Goal: Book appointment/travel/reservation

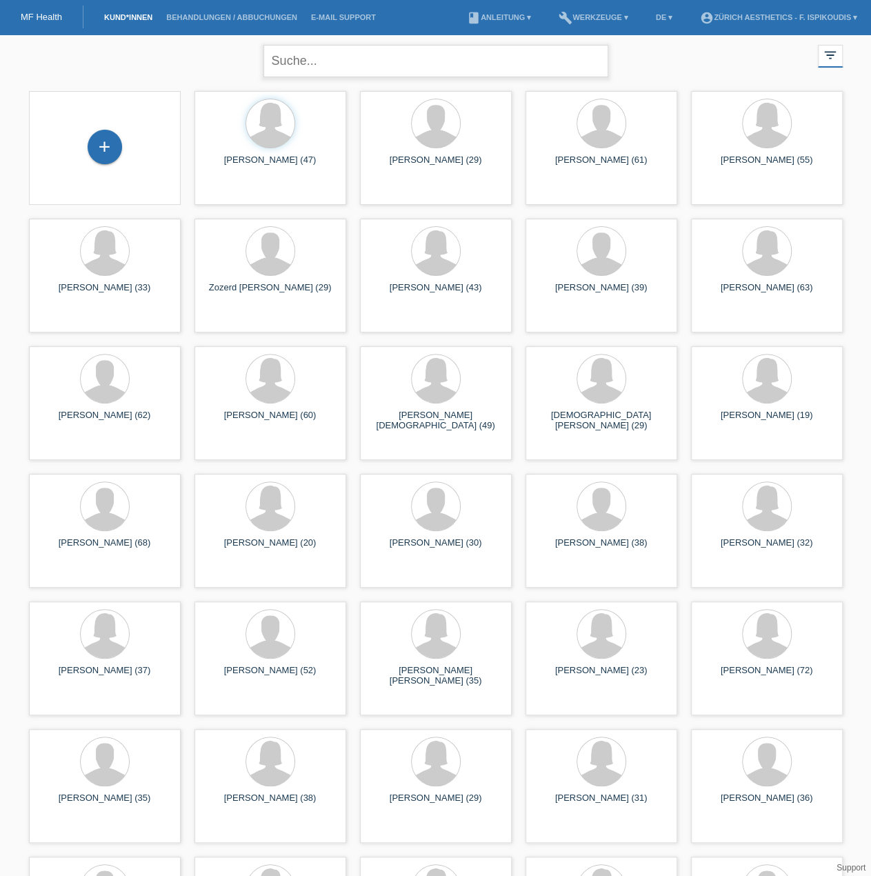
click at [332, 61] on input "text" at bounding box center [435, 61] width 345 height 32
click at [227, 192] on div "launch Anzeigen" at bounding box center [226, 193] width 62 height 21
click at [240, 195] on span "Anzeigen" at bounding box center [232, 193] width 37 height 10
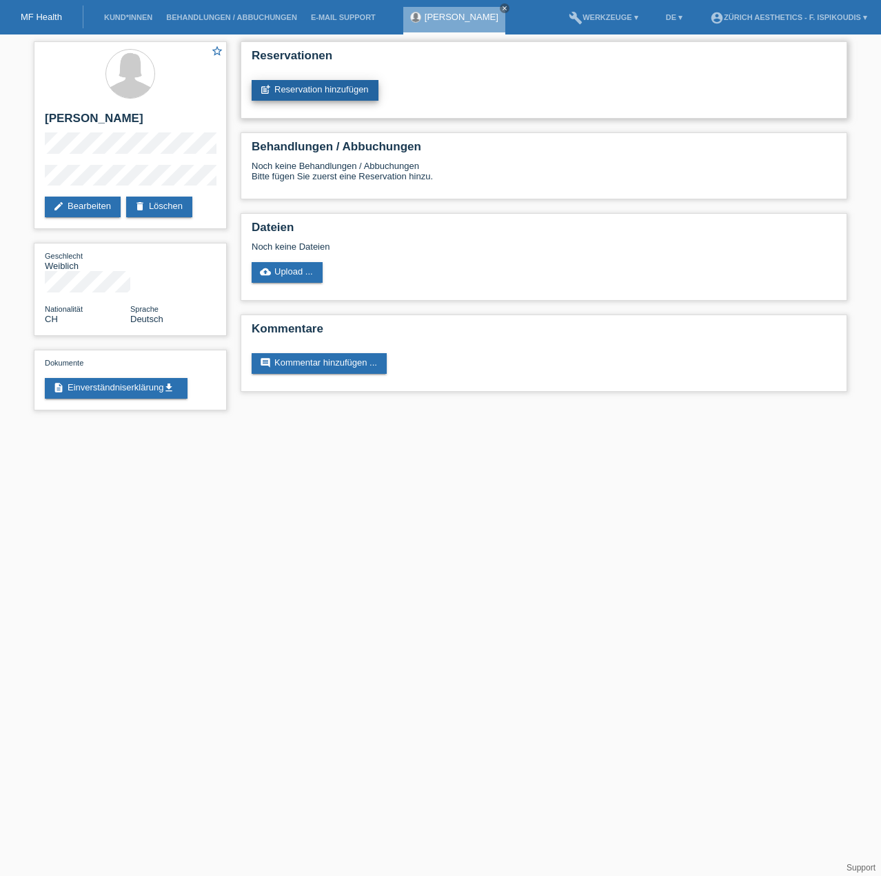
click at [315, 88] on link "post_add Reservation hinzufügen" at bounding box center [315, 90] width 127 height 21
click at [322, 89] on link "post_add Reservation hinzufügen" at bounding box center [315, 90] width 127 height 21
click at [360, 99] on link "post_add Reservation hinzufügen" at bounding box center [315, 90] width 127 height 21
click at [350, 86] on link "post_add Reservation hinzufügen" at bounding box center [315, 90] width 127 height 21
click at [303, 87] on link "post_add Reservation hinzufügen" at bounding box center [315, 90] width 127 height 21
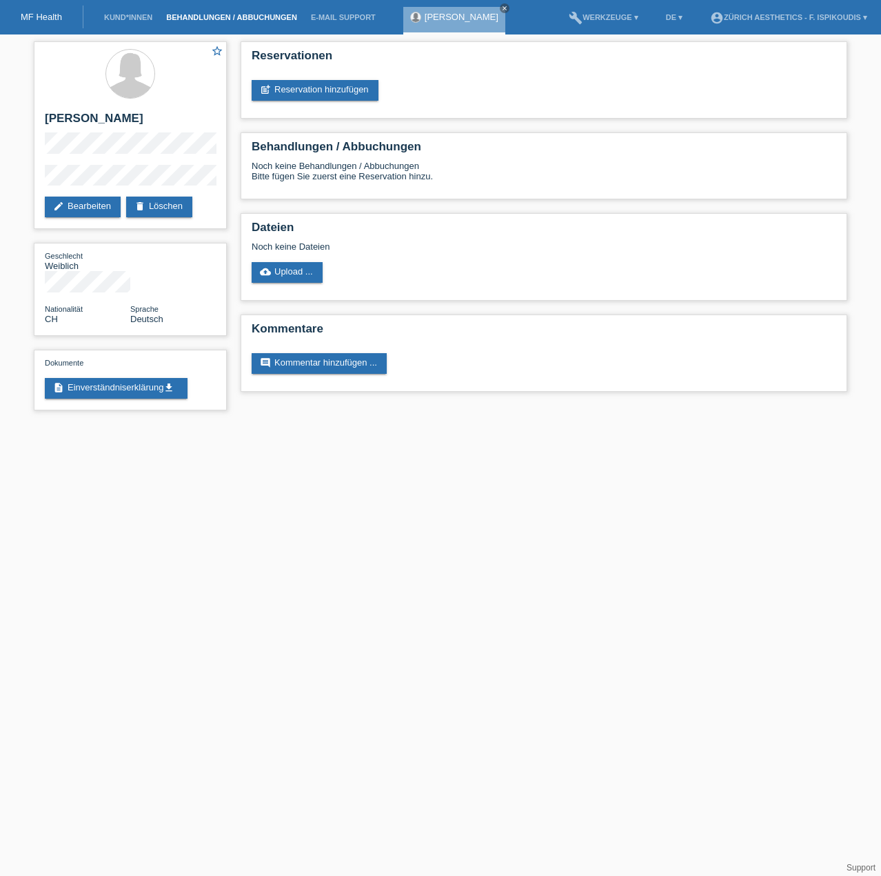
click at [239, 17] on link "Behandlungen / Abbuchungen" at bounding box center [231, 17] width 145 height 8
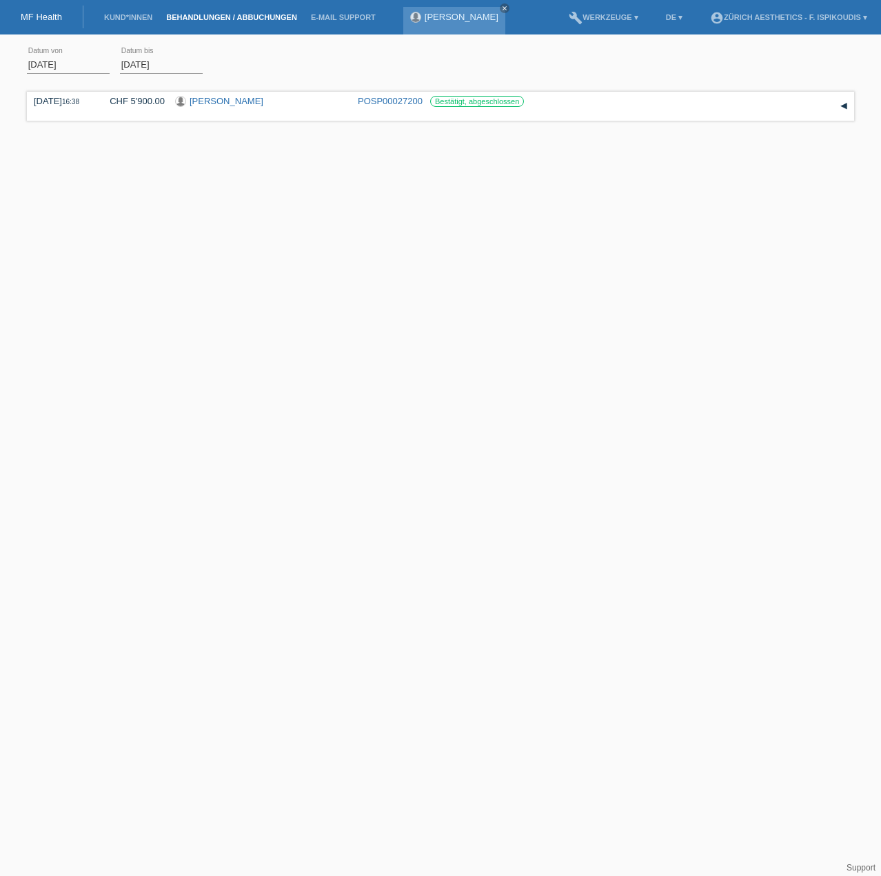
click at [443, 20] on link "[PERSON_NAME]" at bounding box center [462, 17] width 74 height 10
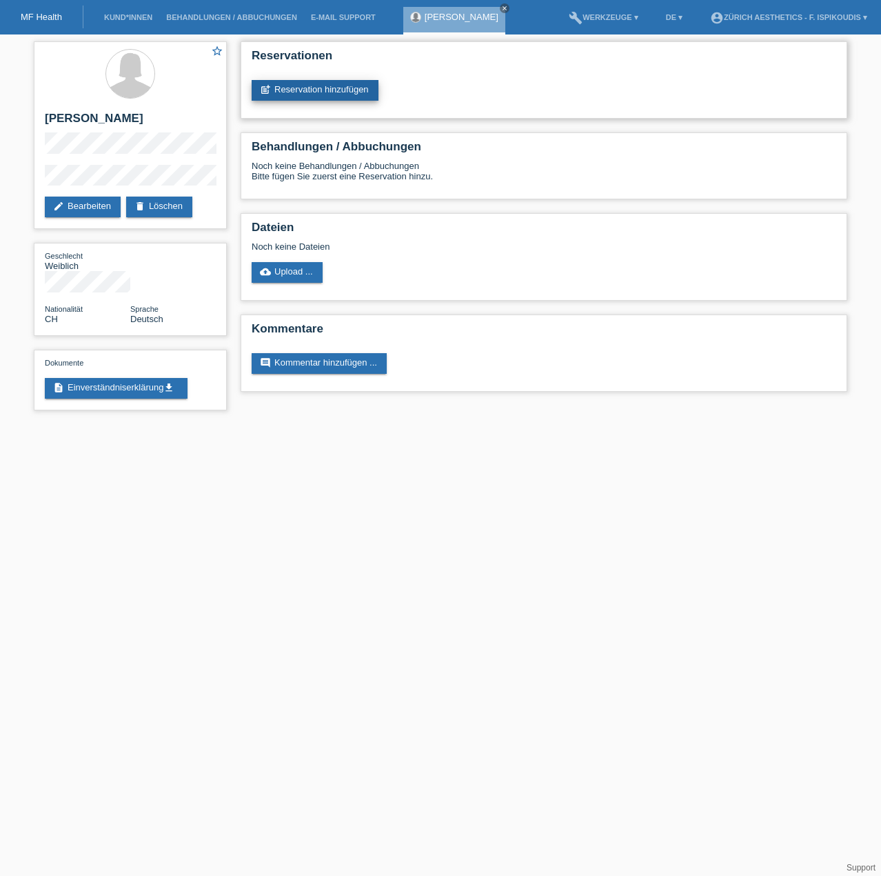
click at [303, 85] on link "post_add Reservation hinzufügen" at bounding box center [315, 90] width 127 height 21
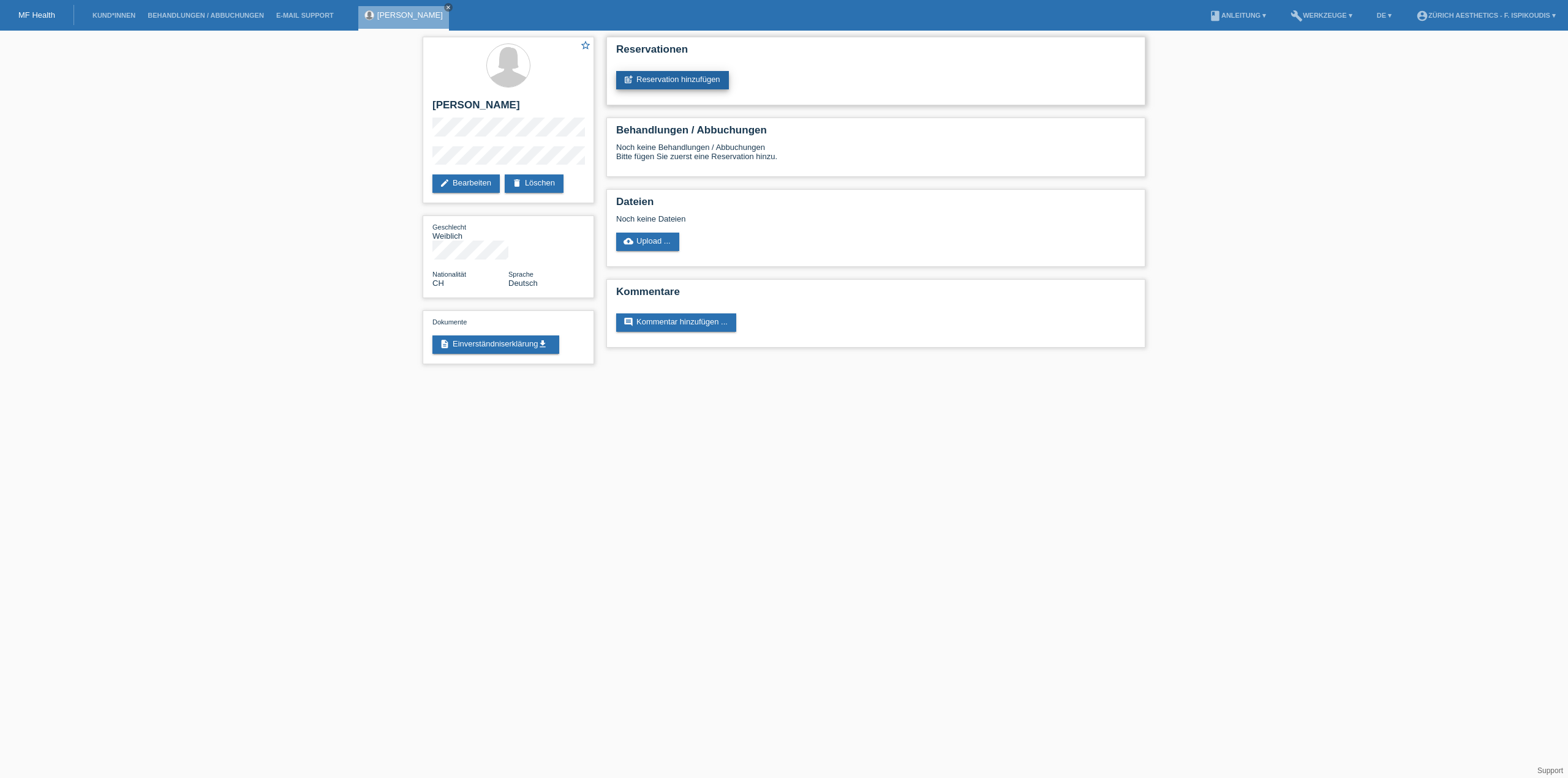
click at [673, 83] on link "post_add Reservation hinzufügen" at bounding box center [673, 80] width 113 height 19
click at [660, 246] on link "cloud_upload Upload ..." at bounding box center [648, 242] width 63 height 19
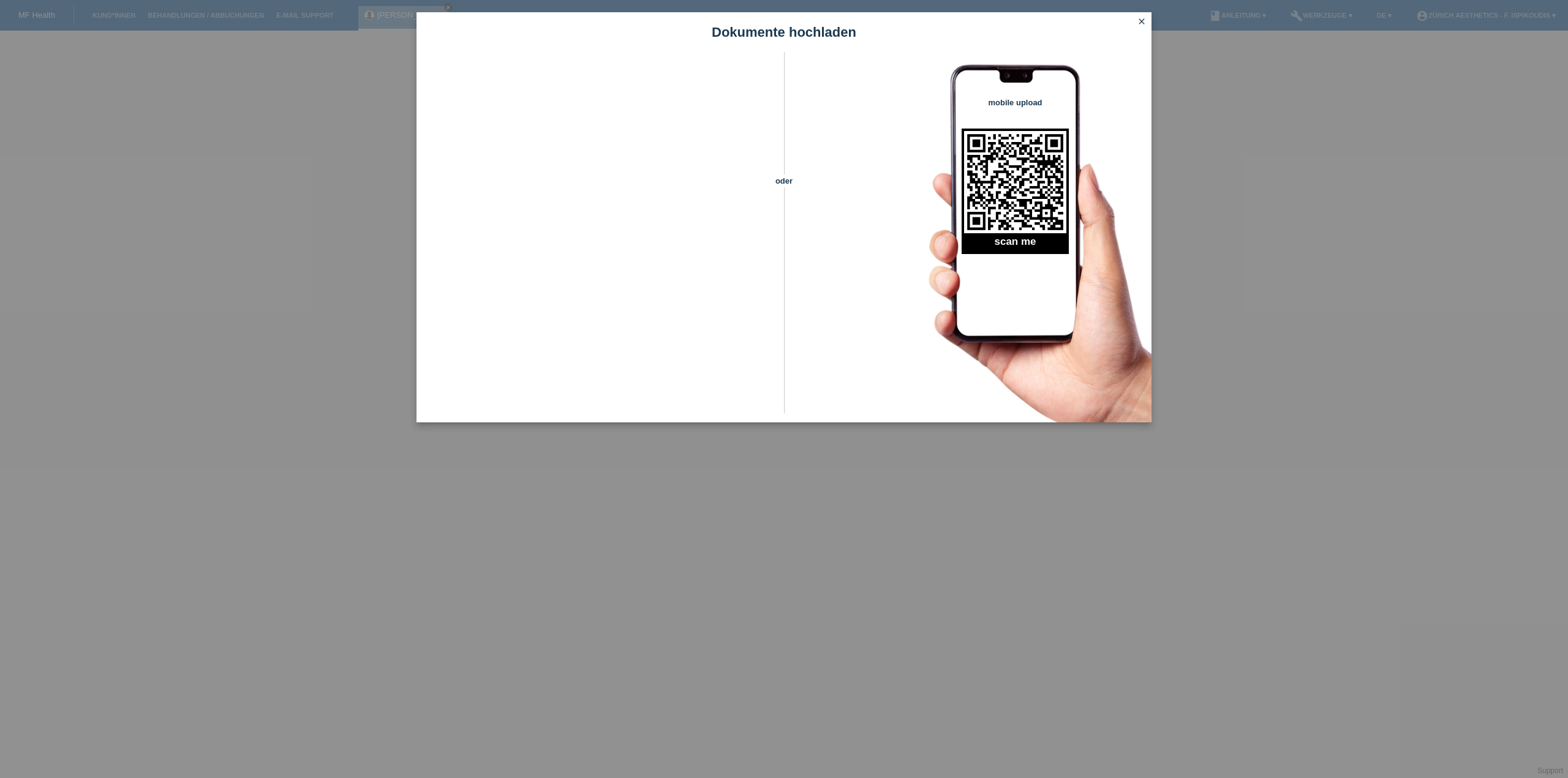
click at [782, 19] on link "close" at bounding box center [1142, 22] width 16 height 14
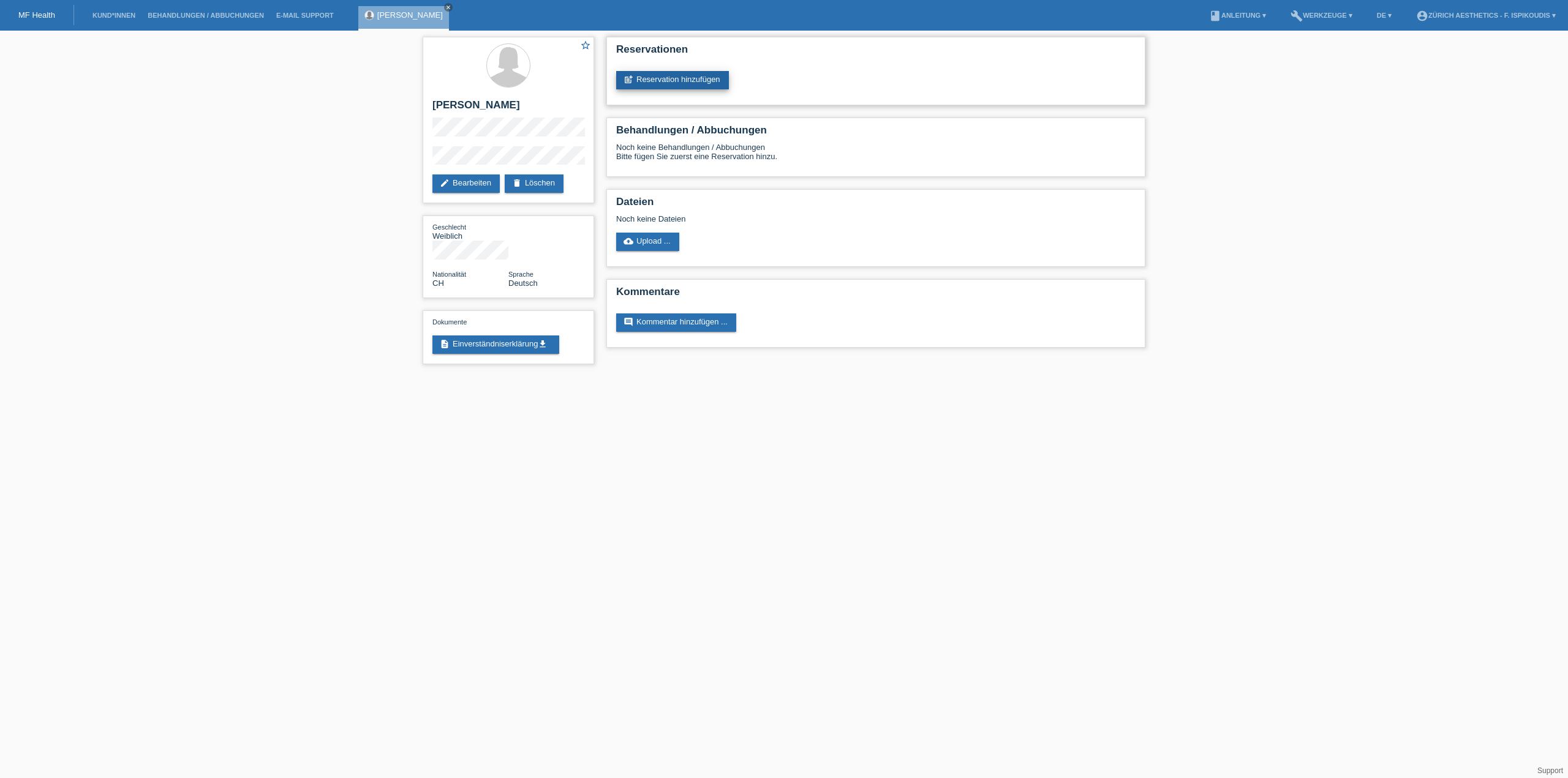
click at [669, 78] on link "post_add Reservation hinzufügen" at bounding box center [673, 80] width 113 height 19
click at [445, 7] on link "close" at bounding box center [449, 7] width 9 height 9
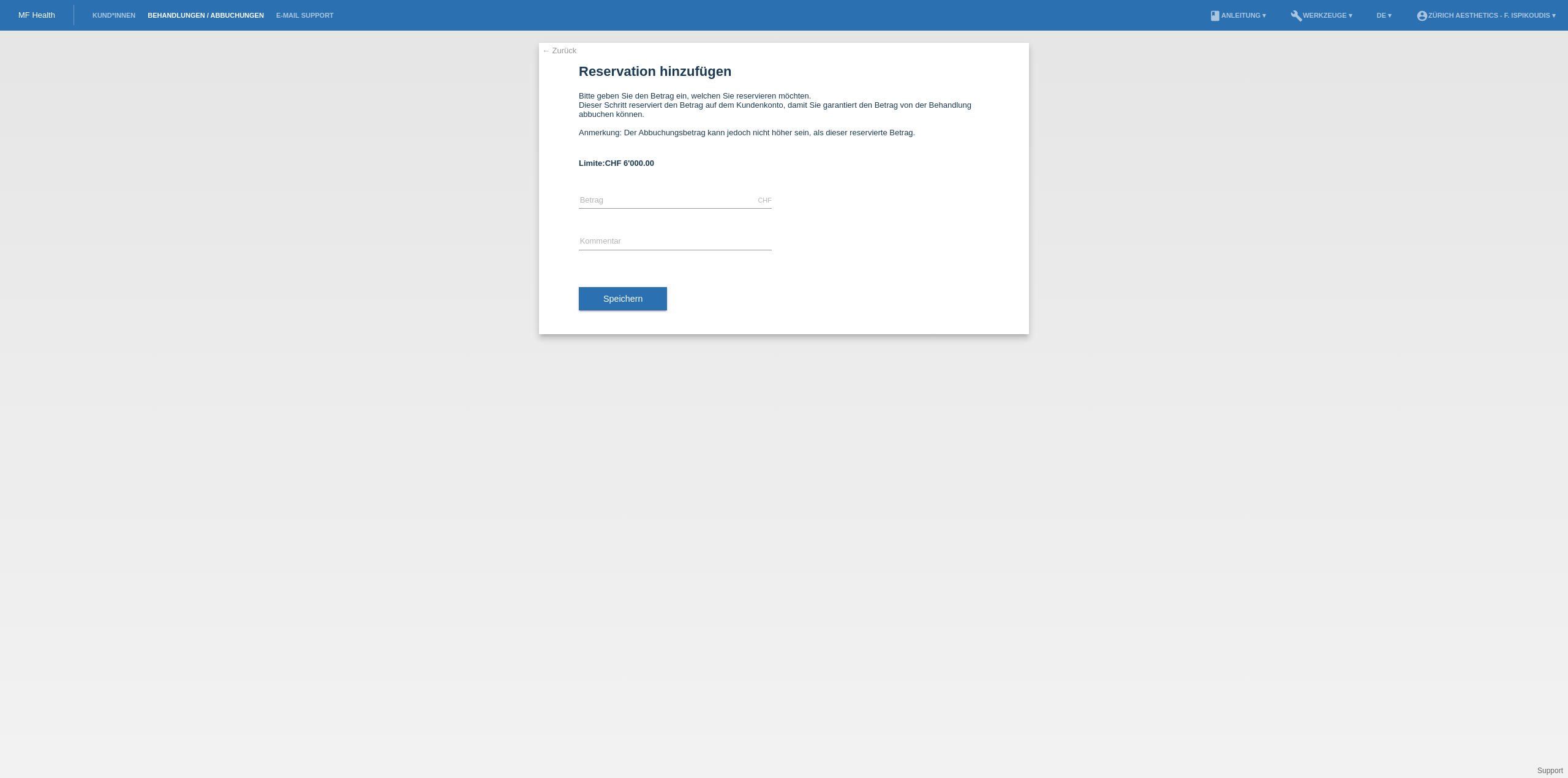
click at [183, 17] on link "Behandlungen / Abbuchungen" at bounding box center [205, 15] width 129 height 7
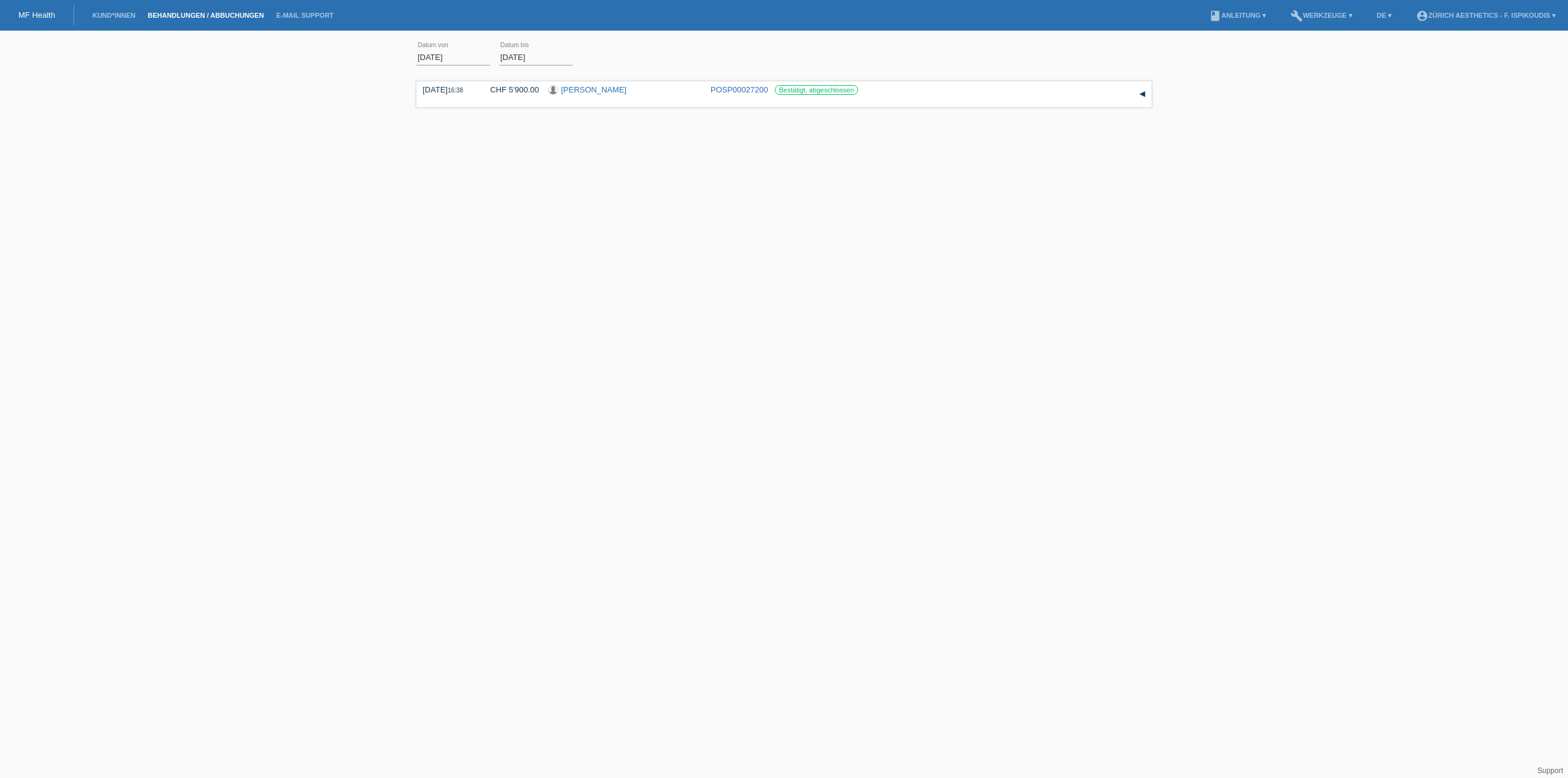
click at [445, 55] on input "[DATE]" at bounding box center [453, 57] width 74 height 15
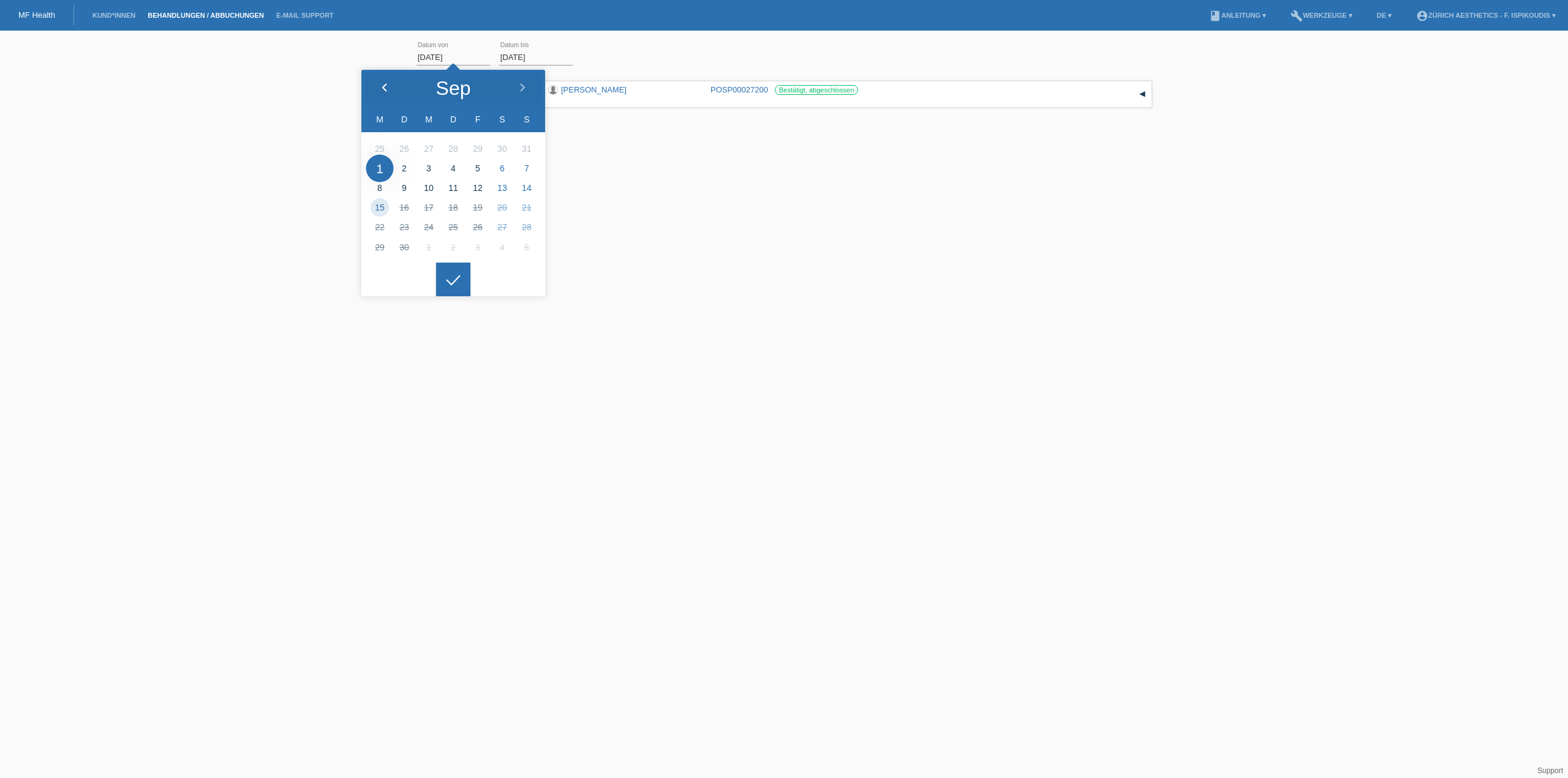
click at [389, 86] on icon at bounding box center [384, 88] width 10 height 10
type input "01.08.2025"
click at [450, 285] on div at bounding box center [453, 280] width 35 height 35
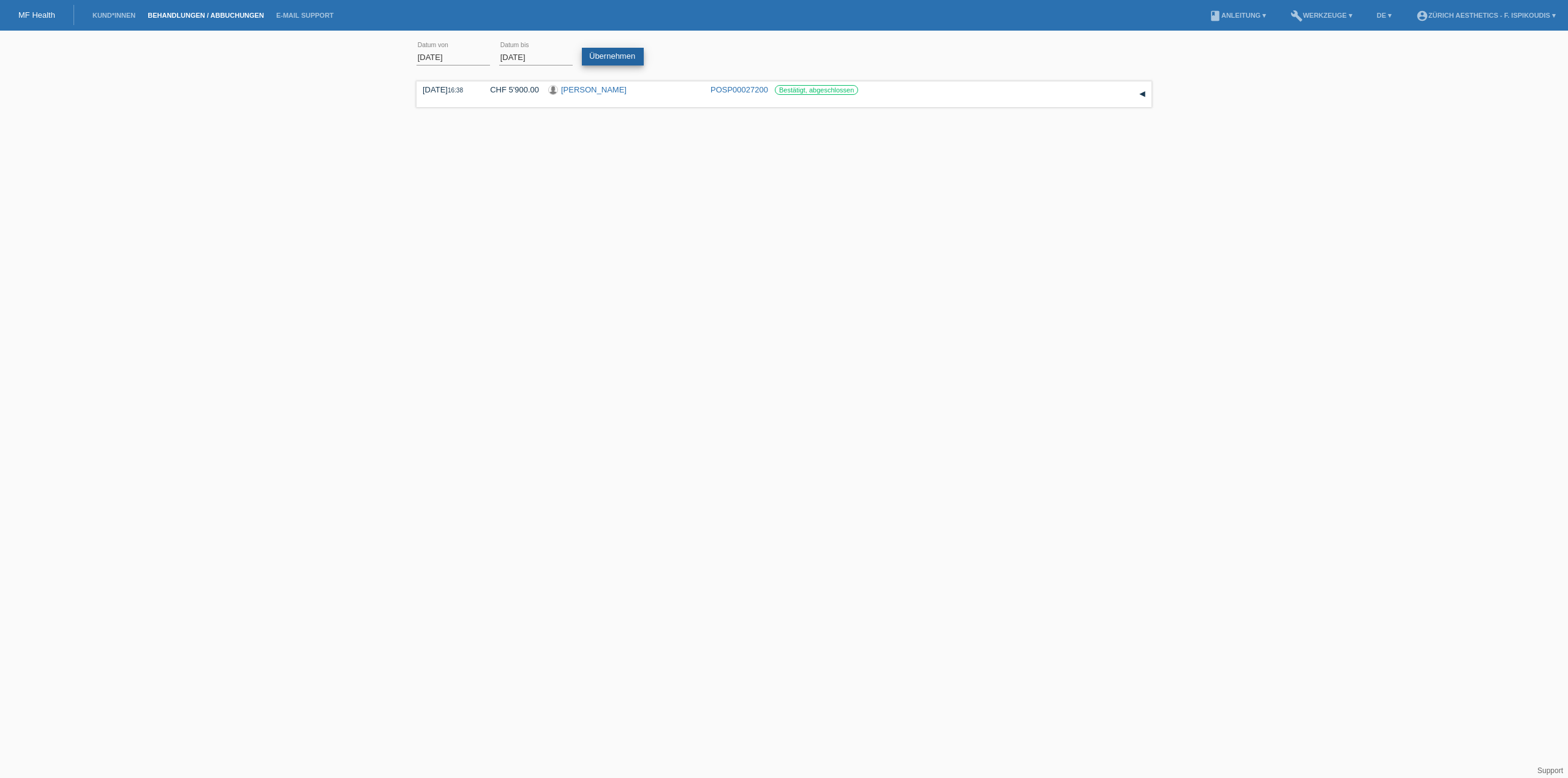
click at [609, 64] on link "Übernehmen" at bounding box center [613, 57] width 62 height 18
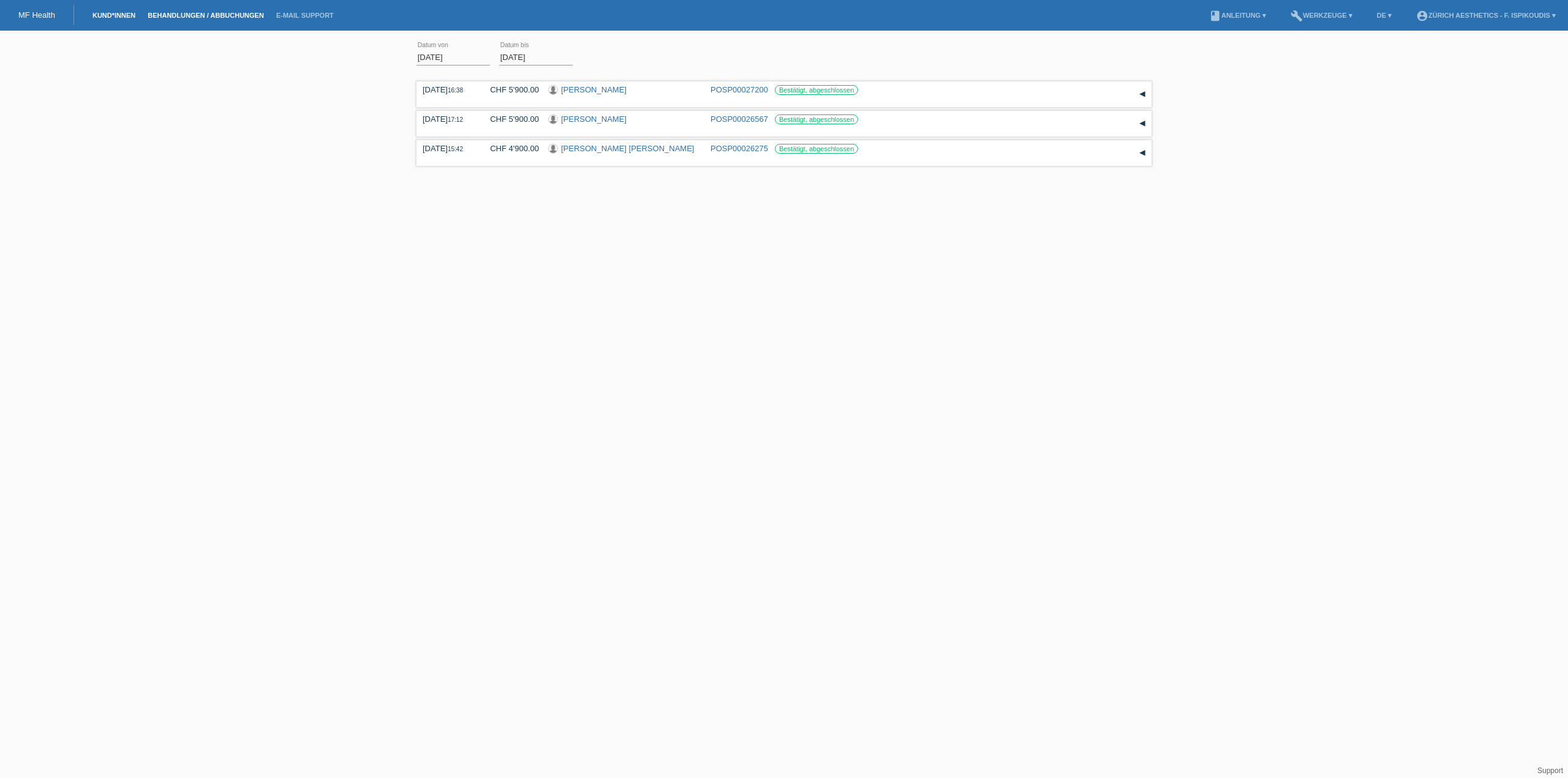
click at [112, 14] on link "Kund*innen" at bounding box center [114, 15] width 55 height 7
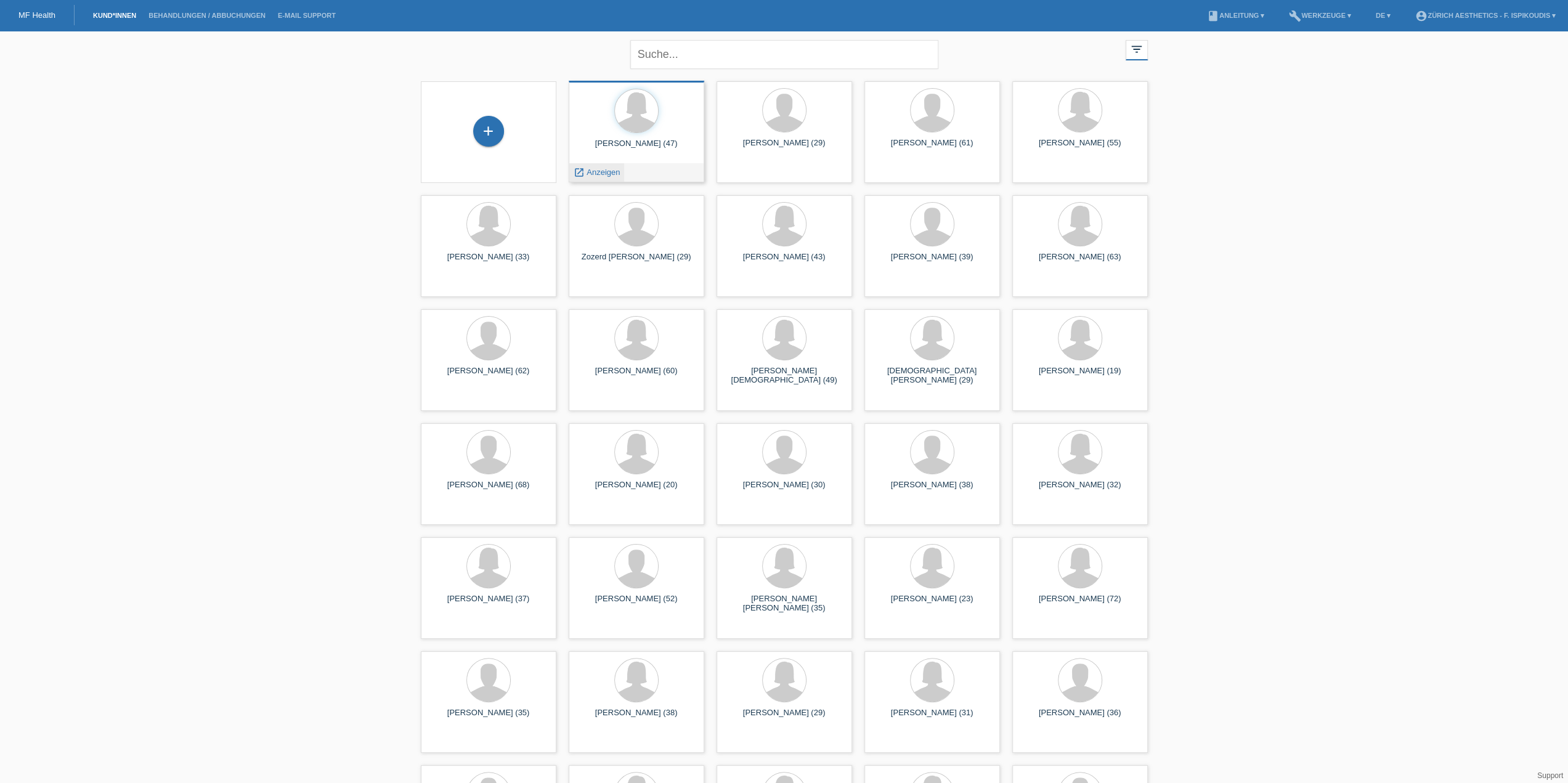
click at [602, 171] on span "Anzeigen" at bounding box center [602, 173] width 33 height 9
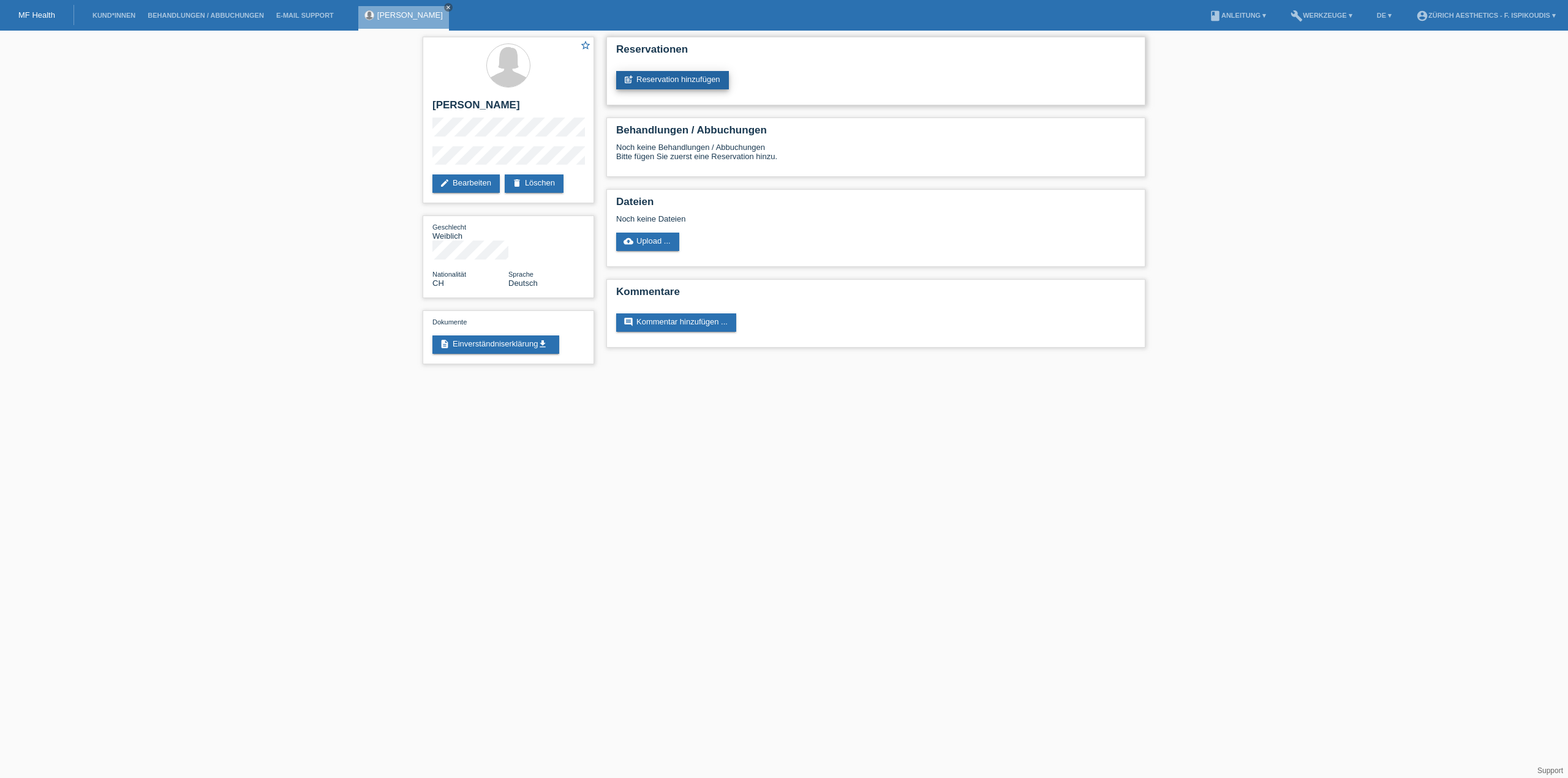
click at [671, 80] on link "post_add Reservation hinzufügen" at bounding box center [673, 80] width 113 height 19
click at [628, 81] on icon "post_add" at bounding box center [628, 79] width 10 height 10
click at [630, 82] on icon "post_add" at bounding box center [628, 79] width 10 height 10
click at [642, 82] on link "post_add Reservation hinzufügen" at bounding box center [673, 80] width 113 height 19
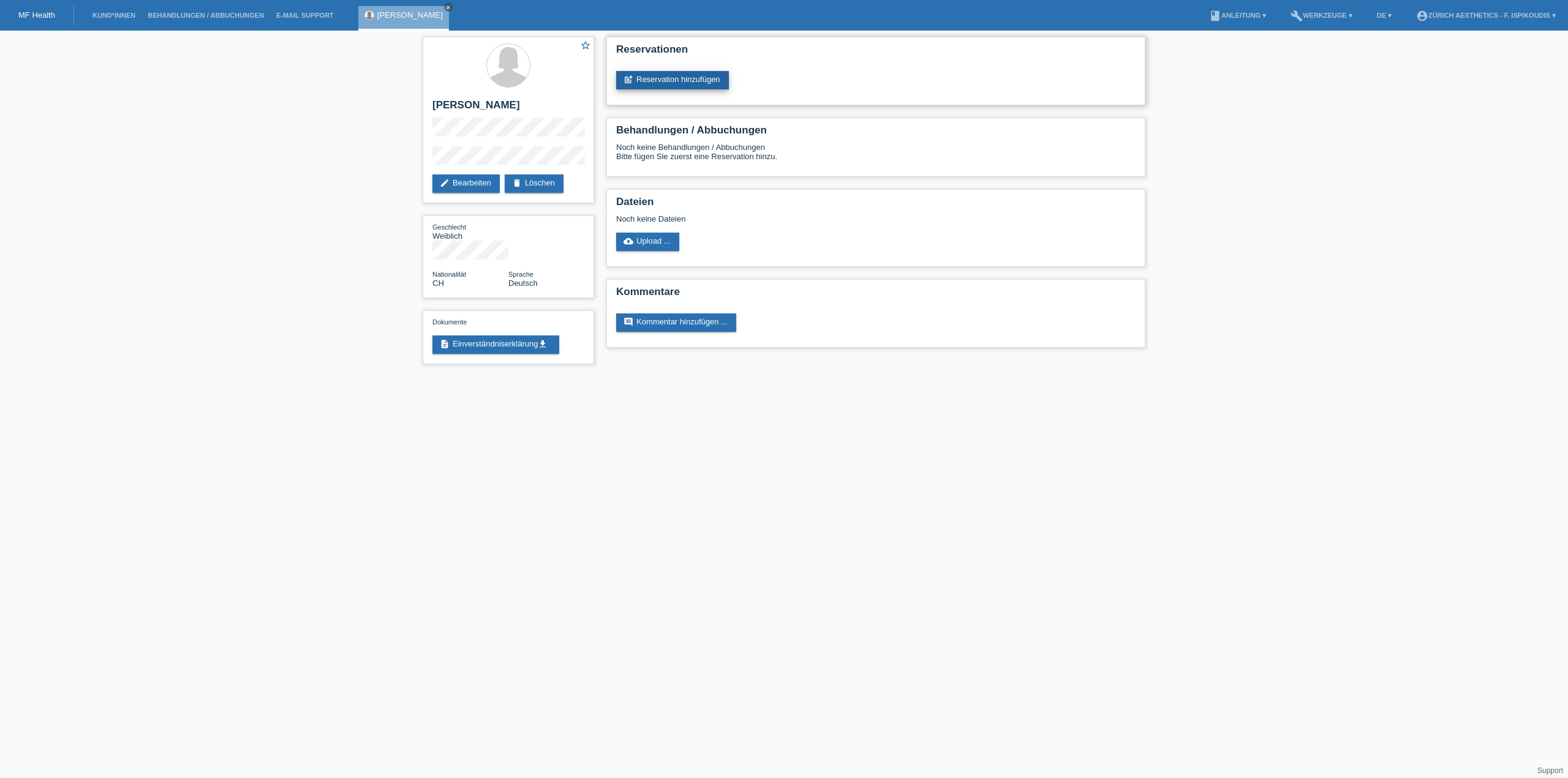
click at [705, 86] on link "post_add Reservation hinzufügen" at bounding box center [673, 80] width 113 height 19
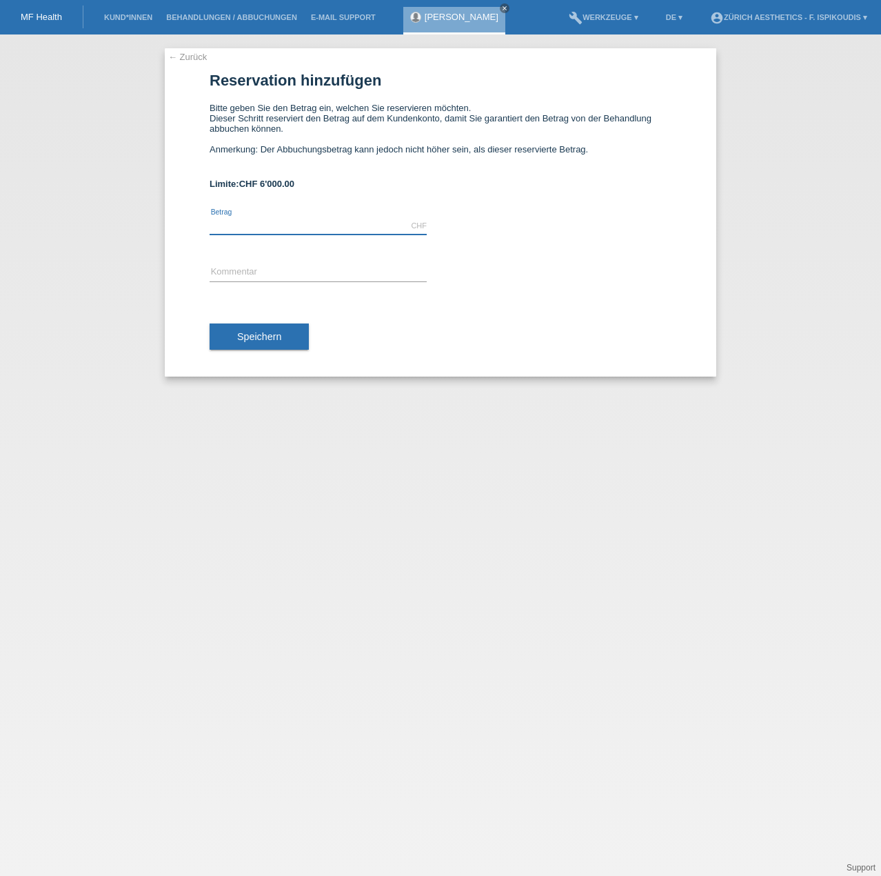
click at [315, 227] on input "text" at bounding box center [318, 225] width 217 height 17
type input "5900.00"
click at [244, 266] on input "text" at bounding box center [318, 272] width 217 height 17
type input "Behandlung Zürich Aesthetics"
click at [498, 173] on form "Reservation hinzufügen Bitte geben Sie den Betrag ein, welchen Sie reservieren …" at bounding box center [441, 224] width 462 height 304
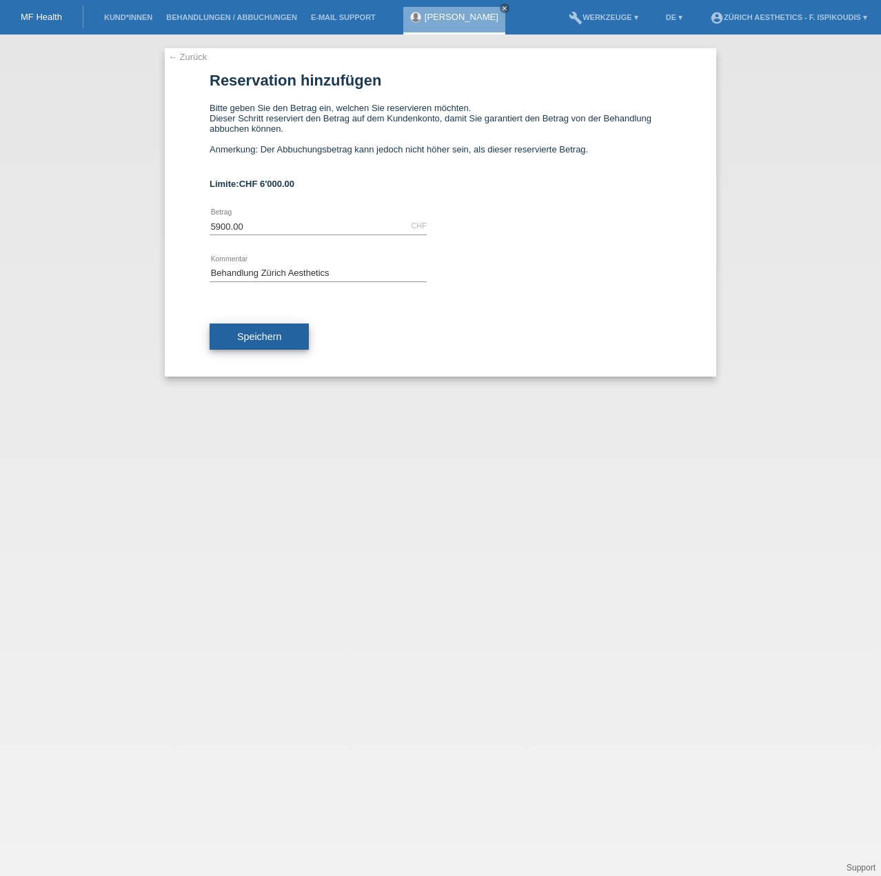
click at [272, 330] on button "Speichern" at bounding box center [259, 336] width 99 height 26
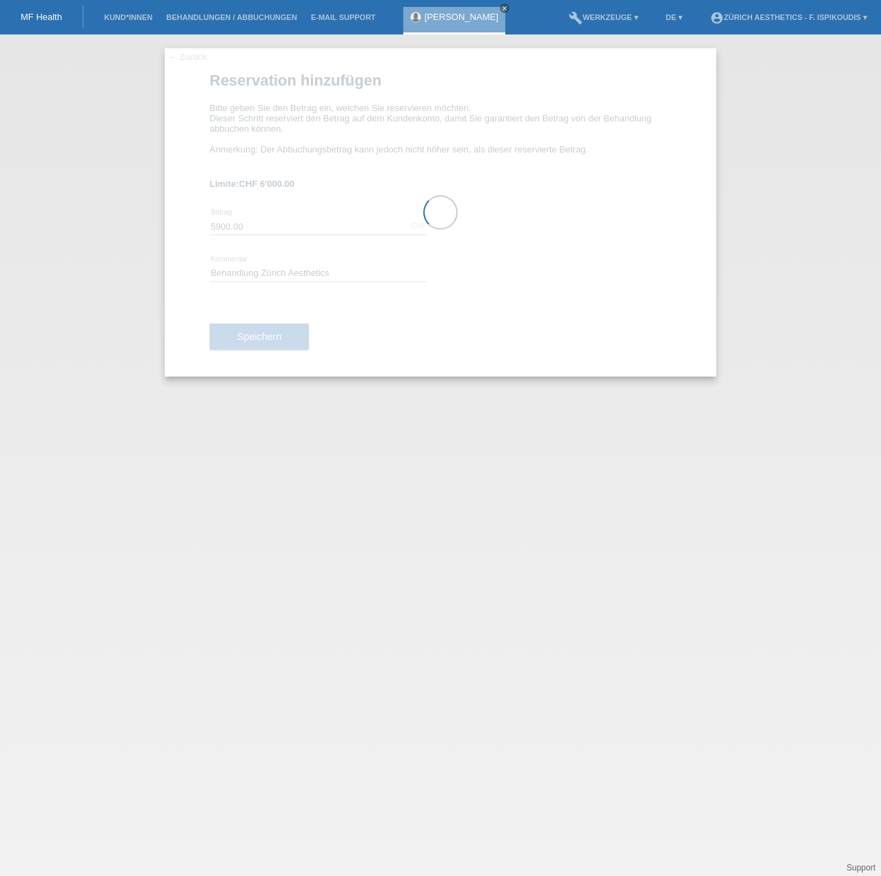
click at [516, 433] on div "← Zurück Reservation hinzufügen Bitte geben Sie den Betrag ein, welchen Sie res…" at bounding box center [440, 454] width 881 height 841
